Goal: Find specific page/section

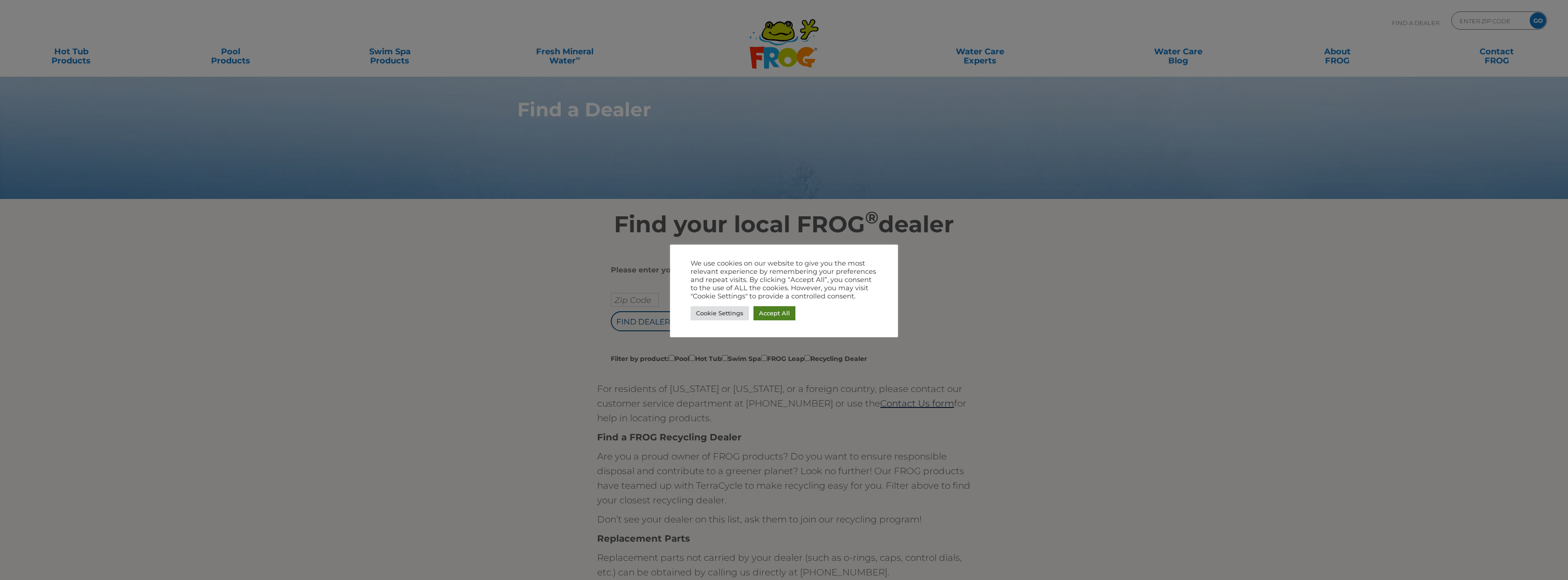
click at [777, 309] on link "Accept All" at bounding box center [774, 313] width 42 height 14
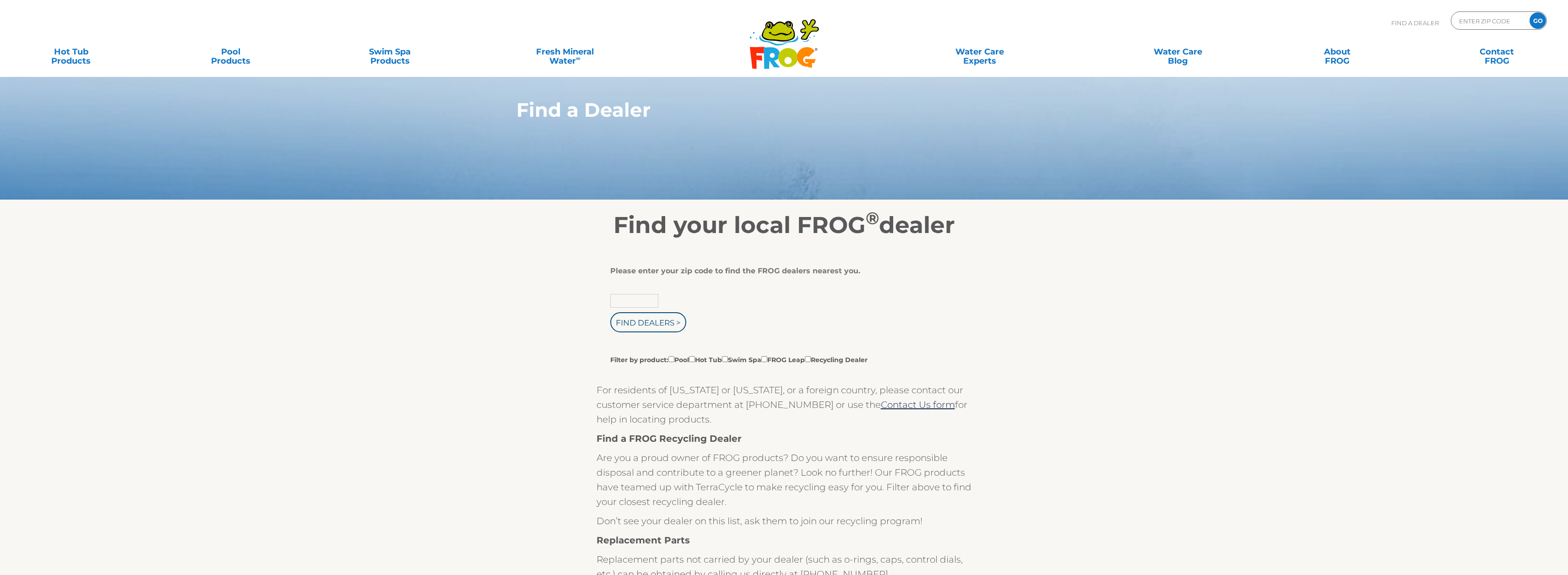
click at [646, 304] on input "text" at bounding box center [634, 300] width 48 height 14
type input "14617"
click at [610, 312] on input "Find Dealers >" at bounding box center [648, 322] width 76 height 20
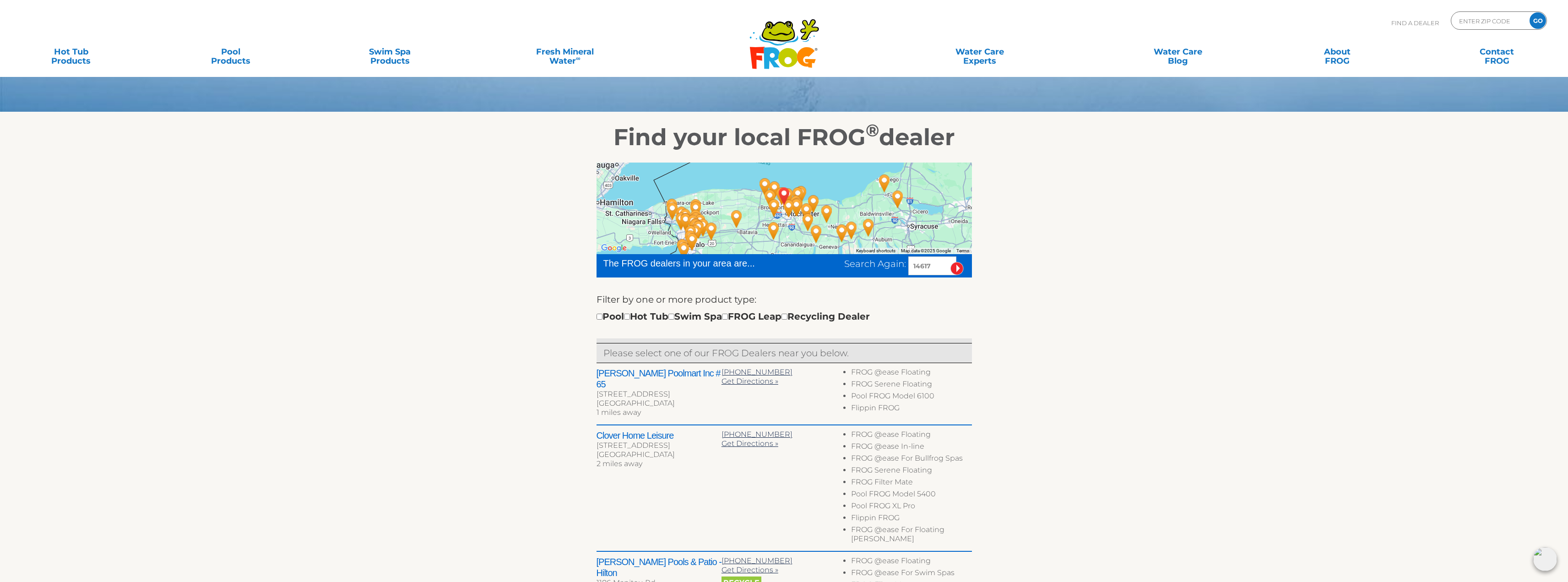
scroll to position [92, 0]
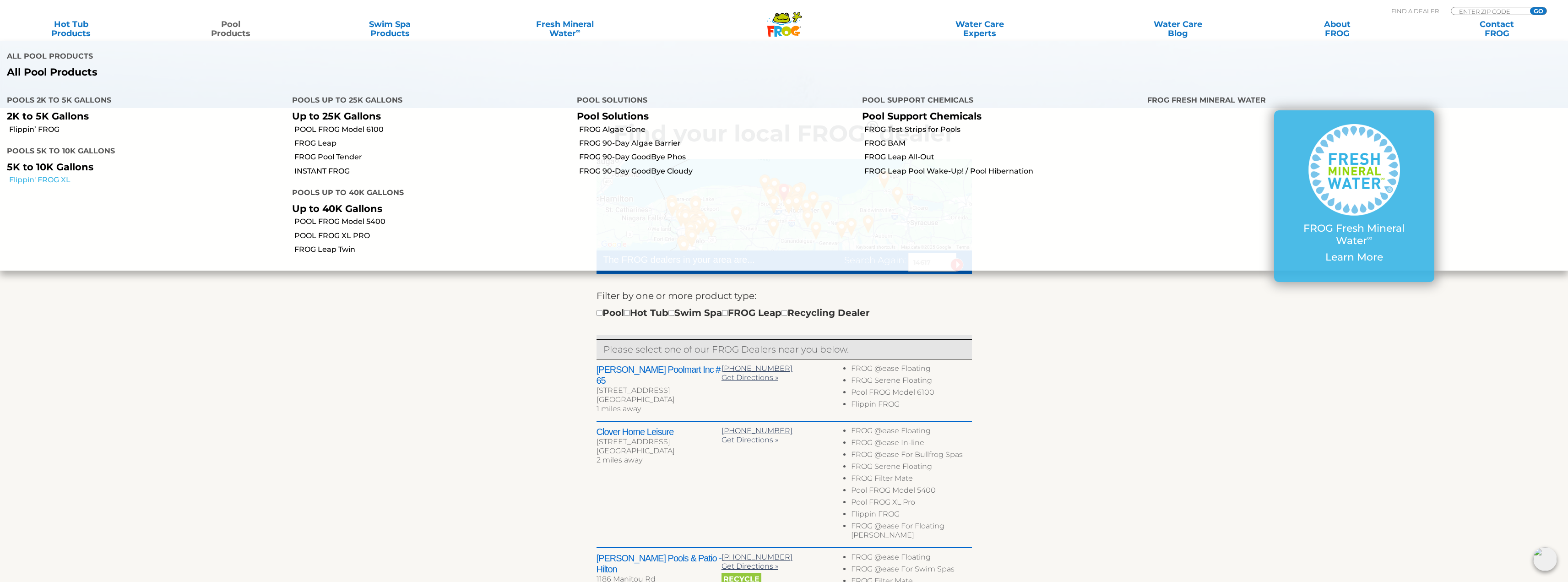
click at [47, 175] on link "Flippin' FROG XL" at bounding box center [147, 179] width 276 height 10
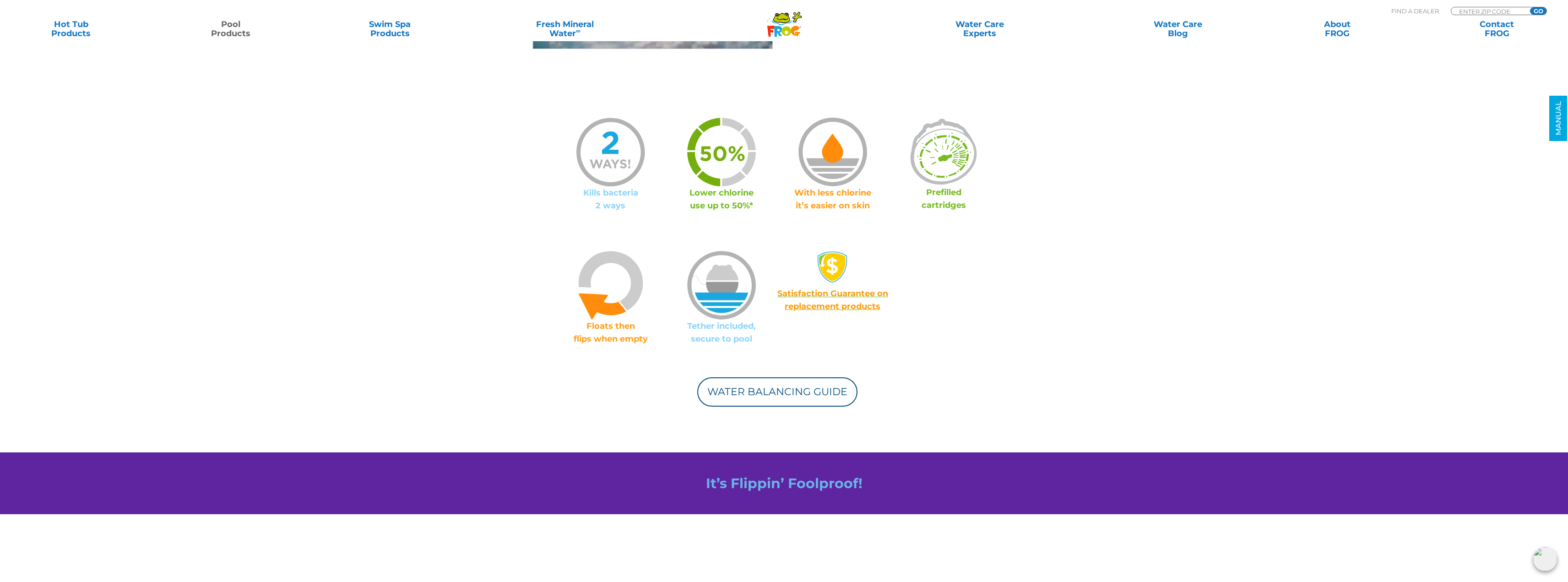
scroll to position [595, 0]
